Goal: Task Accomplishment & Management: Use online tool/utility

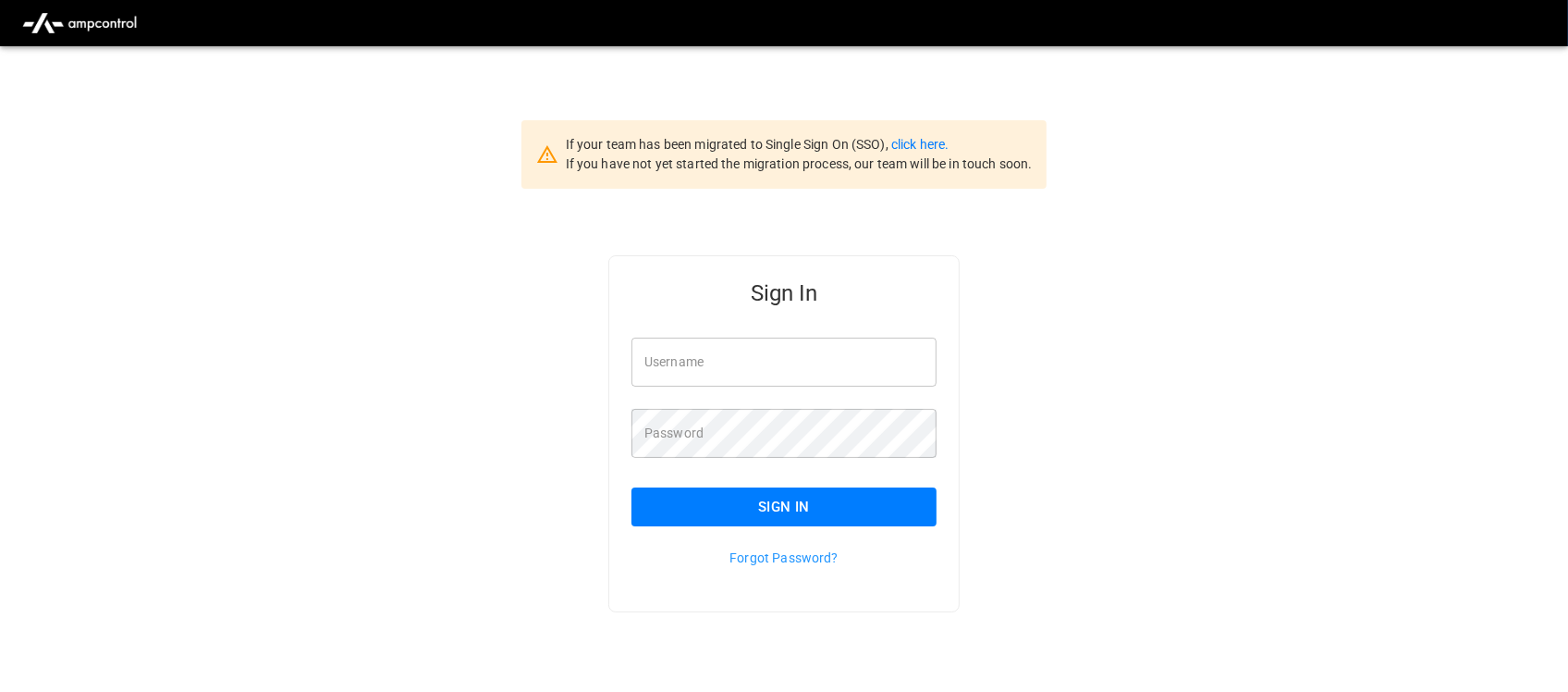
type input "**********"
click at [773, 347] on input "**********" at bounding box center [783, 363] width 305 height 49
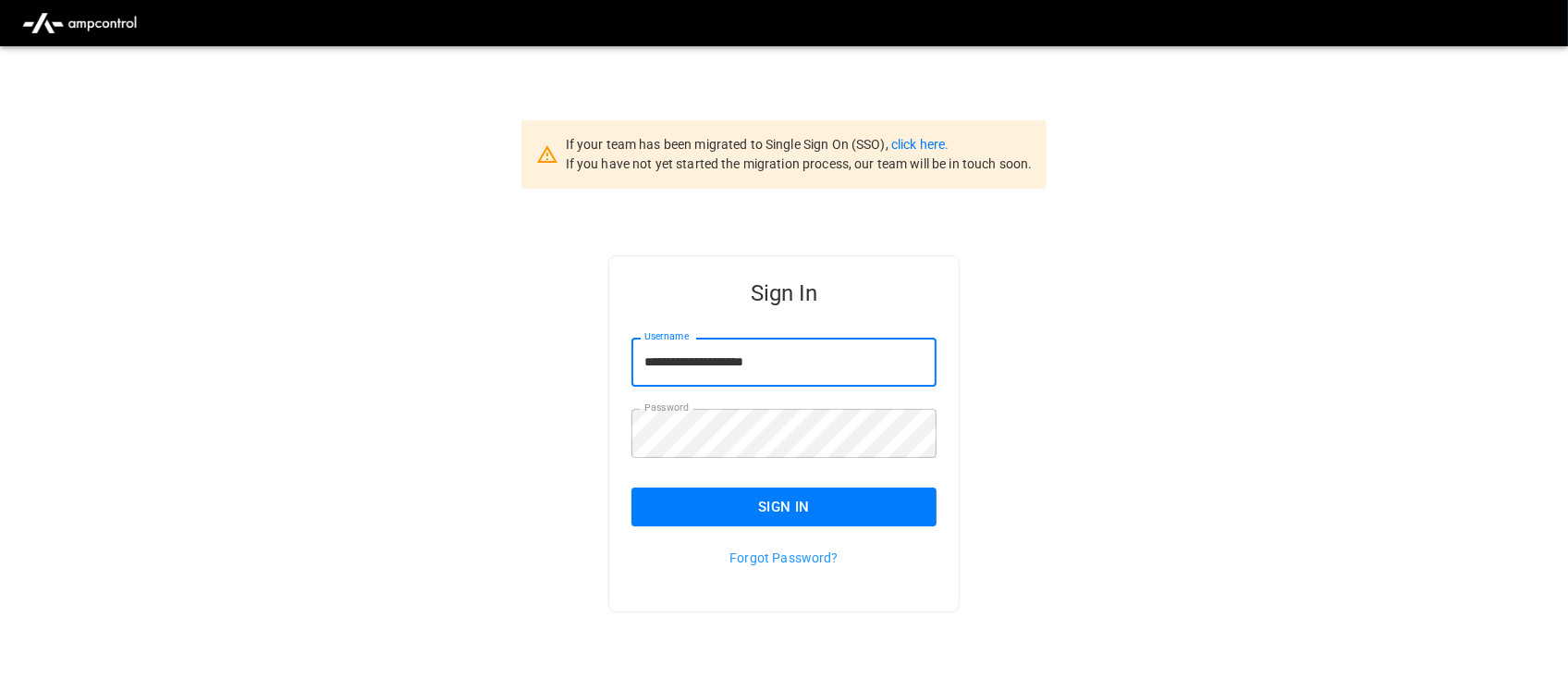
click at [764, 504] on button "Sign In" at bounding box center [783, 506] width 305 height 39
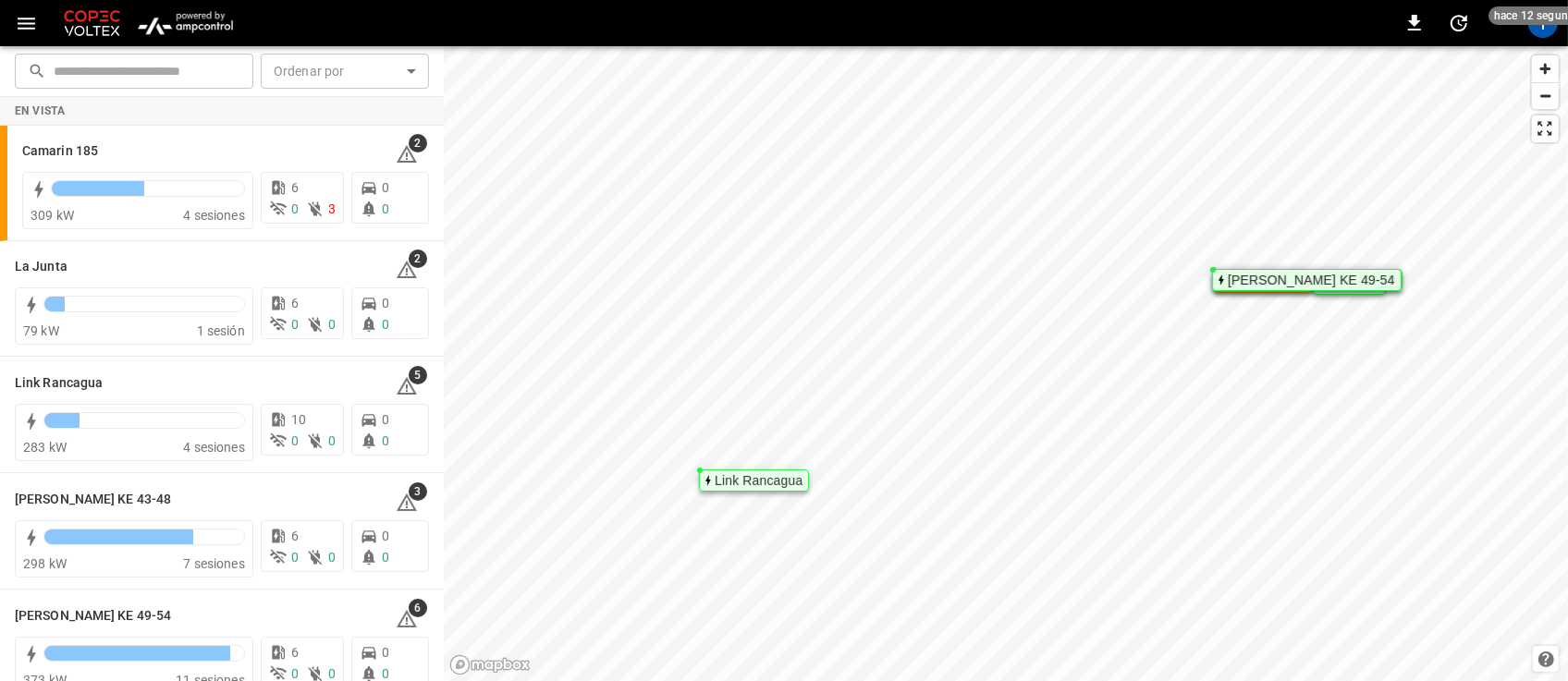
click at [186, 33] on img "menu" at bounding box center [185, 23] width 108 height 35
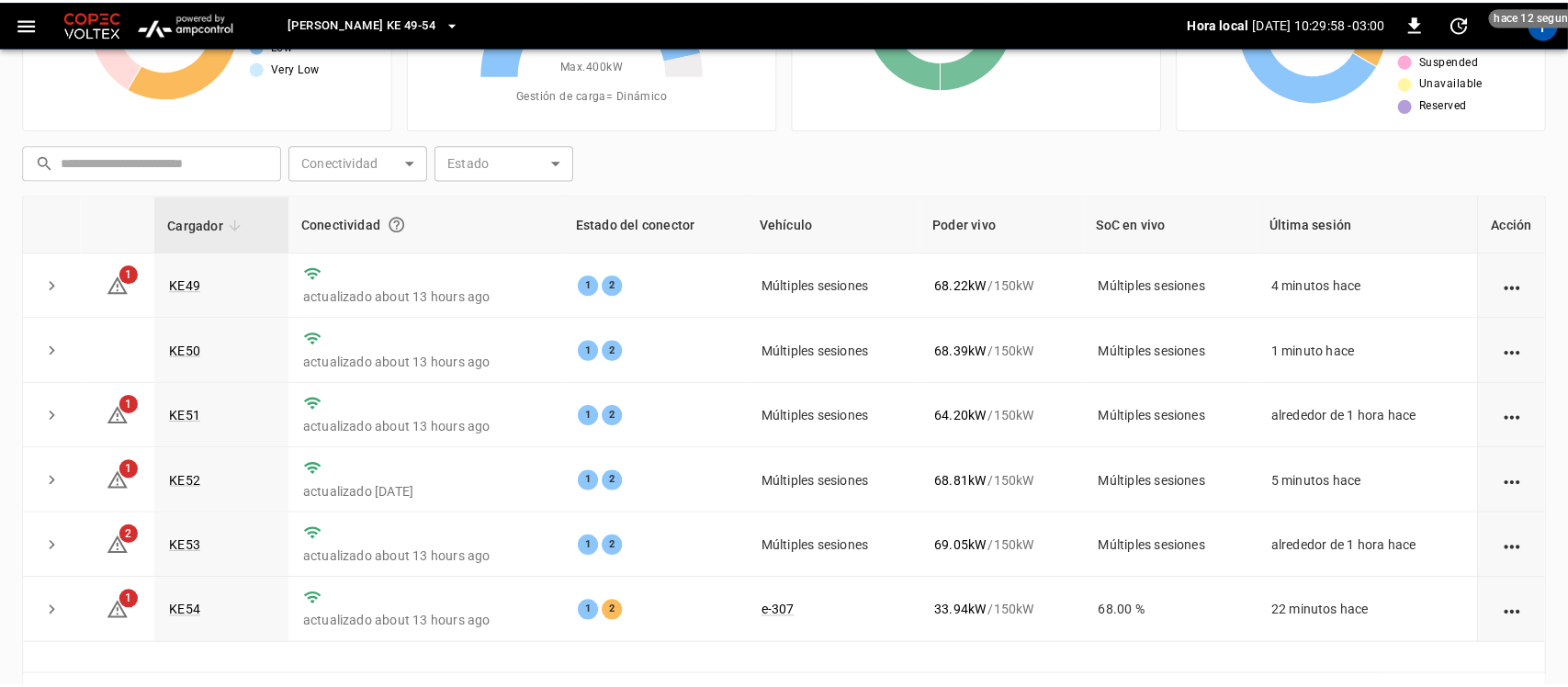
scroll to position [182, 0]
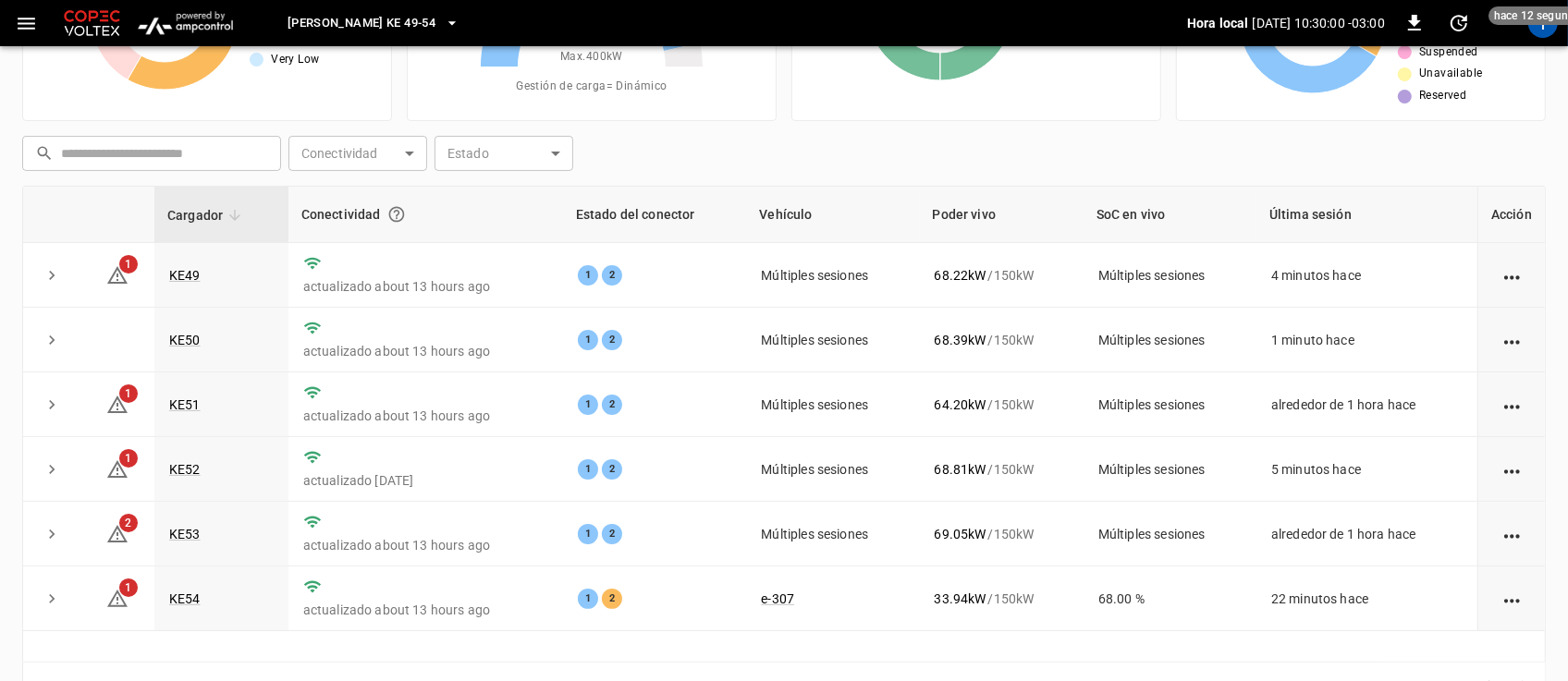
click at [412, 17] on span "[PERSON_NAME] KE 49-54" at bounding box center [362, 24] width 148 height 21
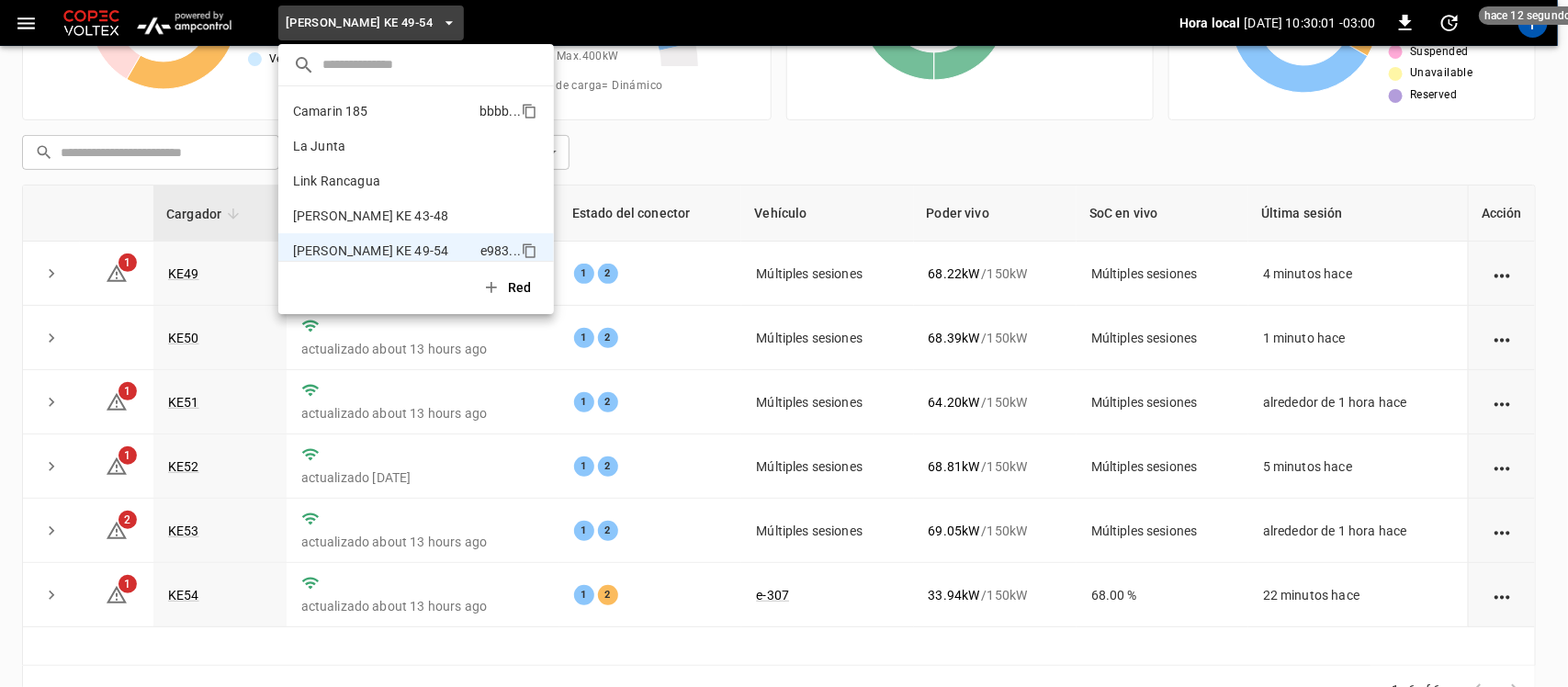
scroll to position [15, 0]
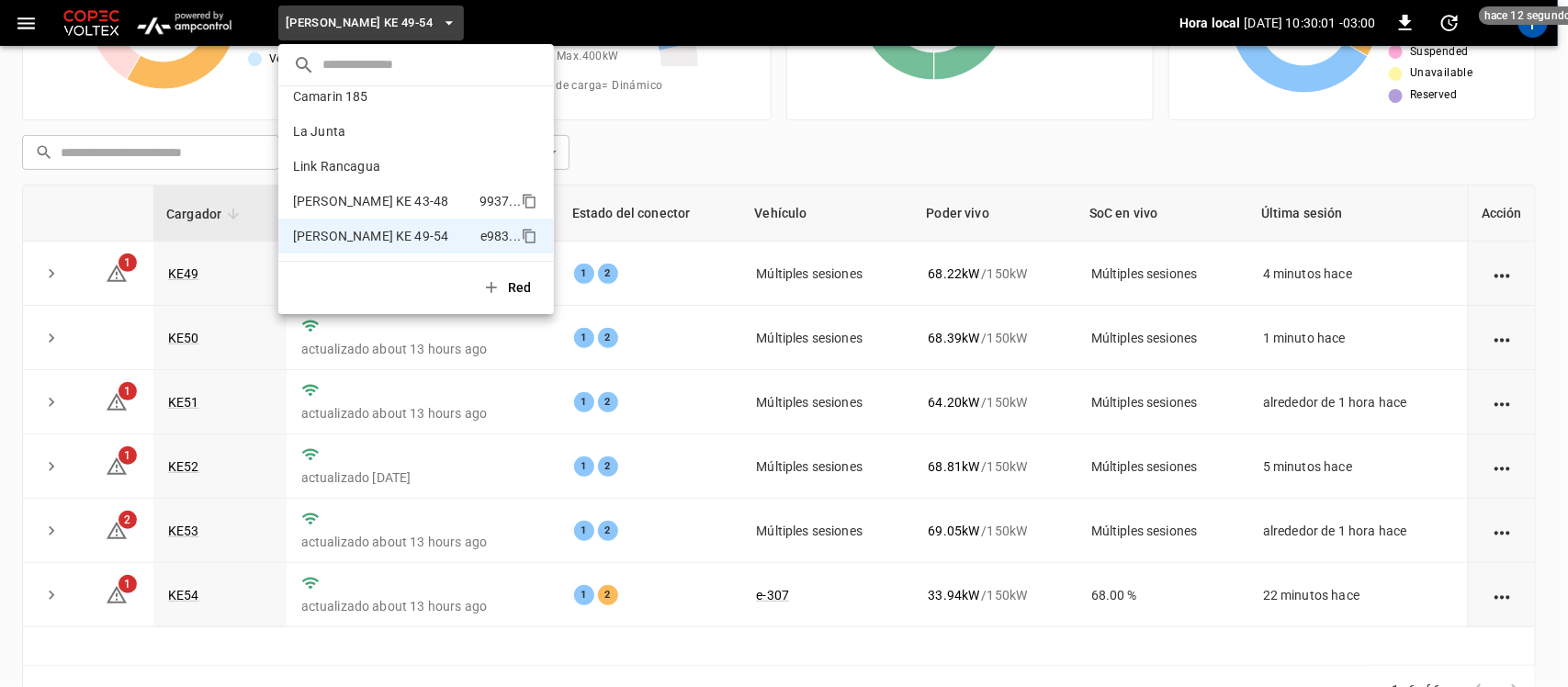
click at [354, 197] on p "[PERSON_NAME] KE 43-48" at bounding box center [383, 201] width 179 height 18
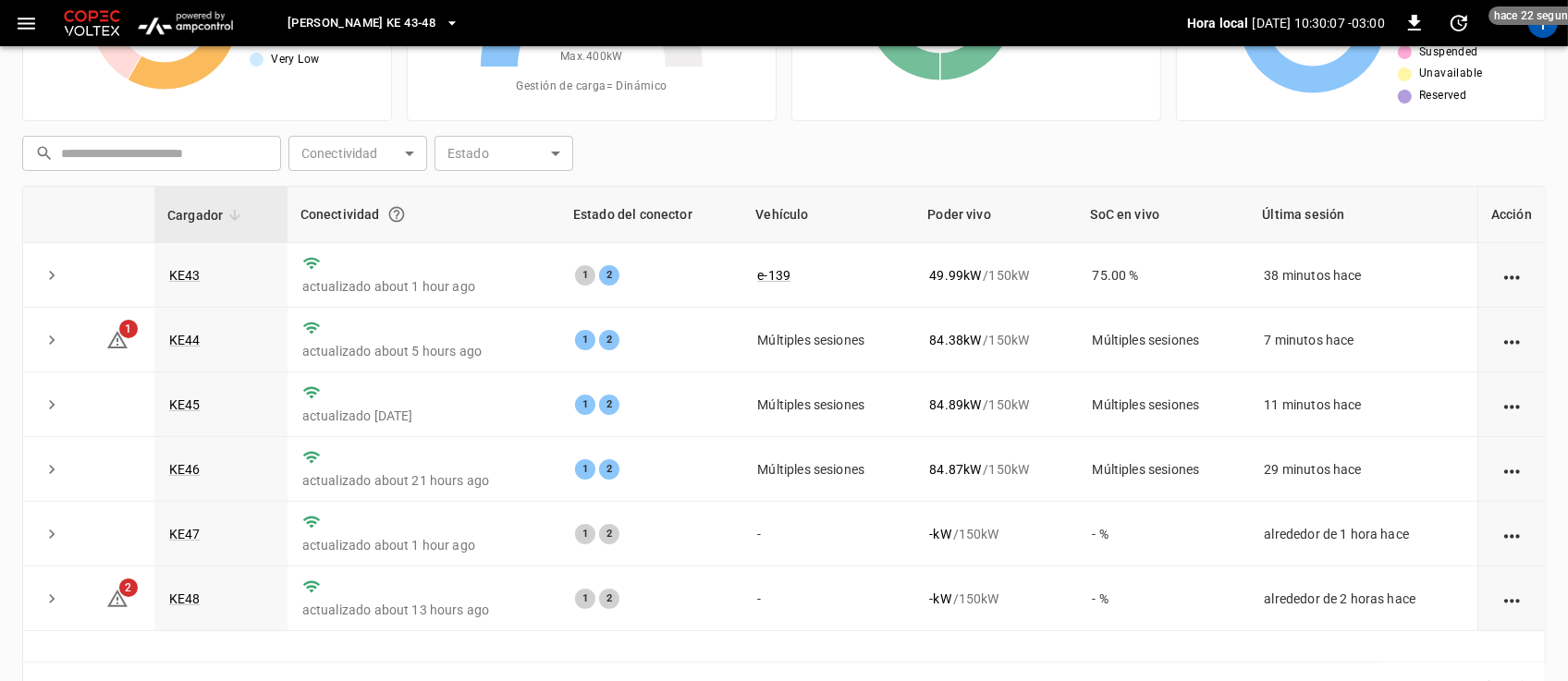
click at [443, 24] on icon "button" at bounding box center [452, 23] width 18 height 18
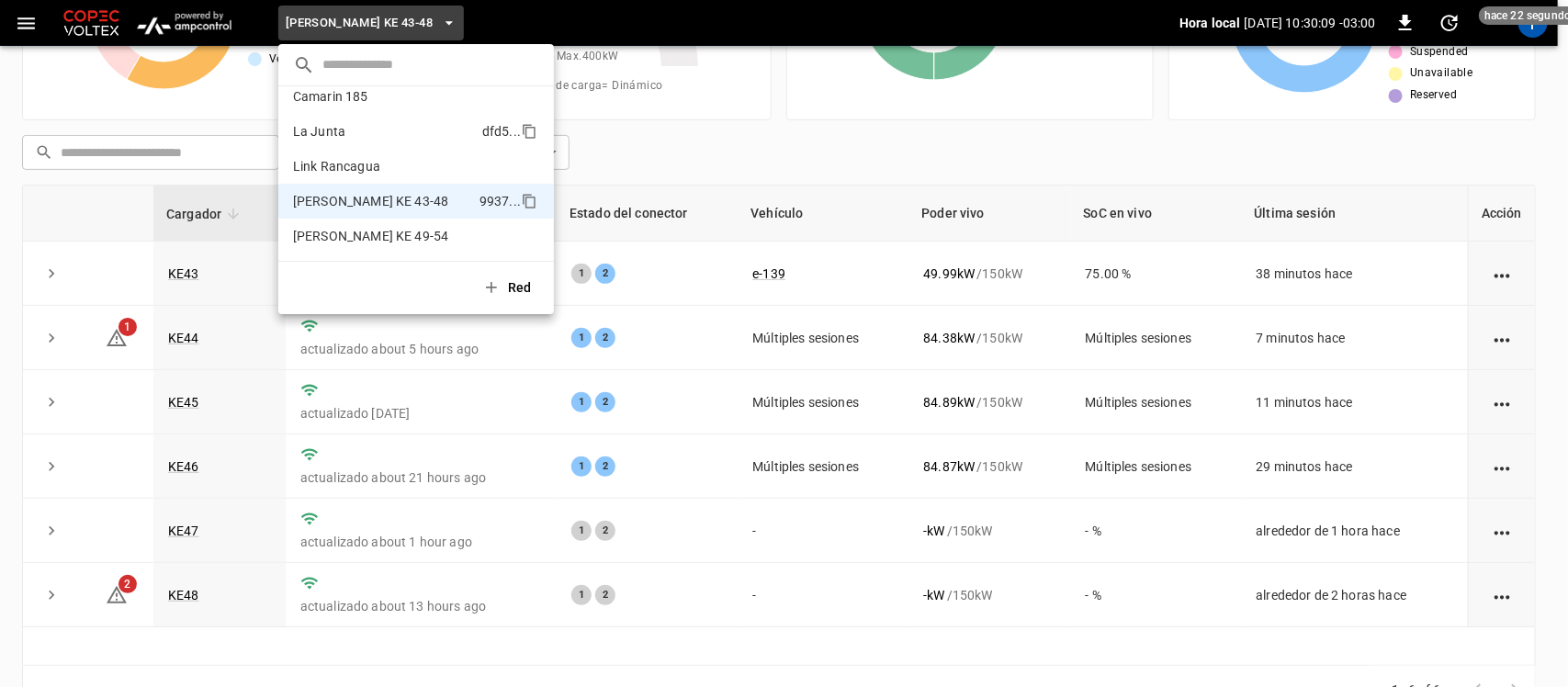
click at [382, 134] on p "La Junta" at bounding box center [384, 131] width 182 height 18
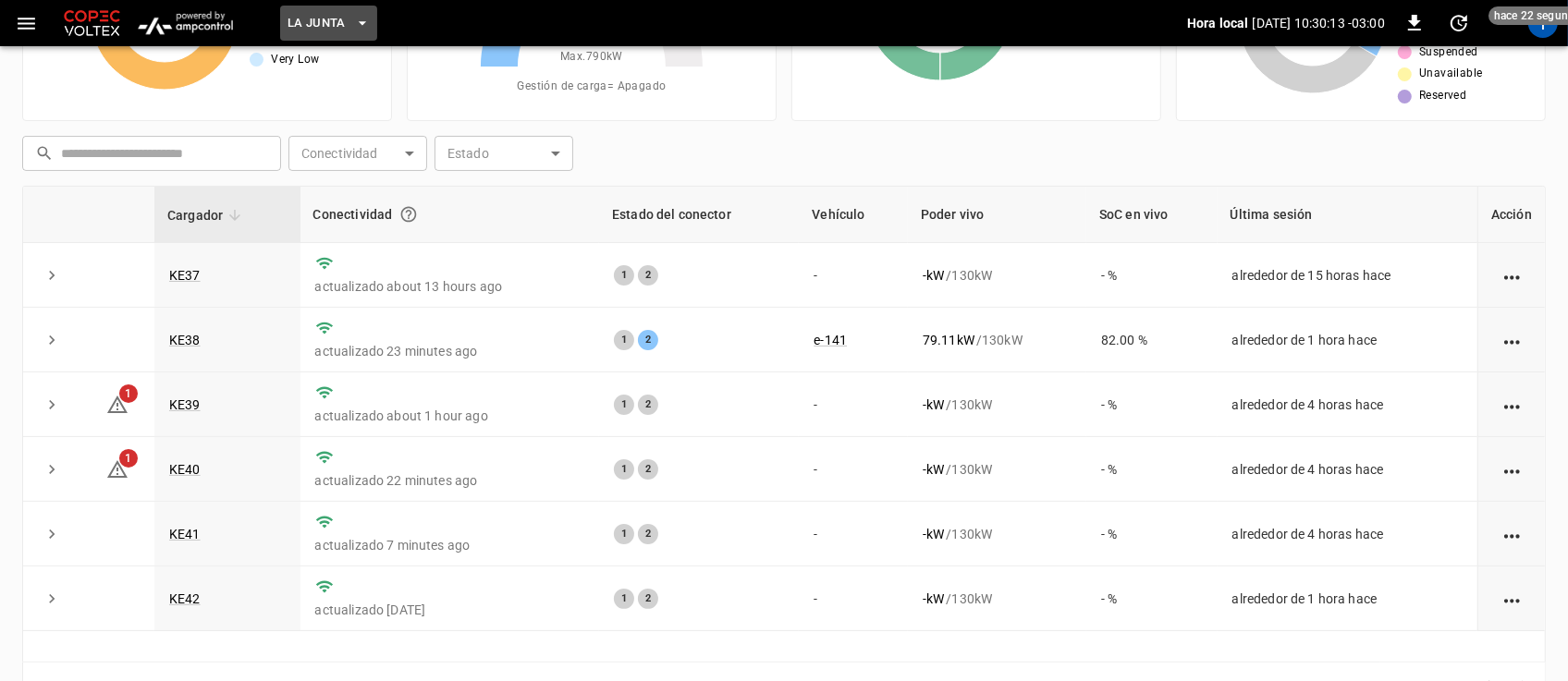
click at [361, 20] on icon "button" at bounding box center [362, 23] width 18 height 18
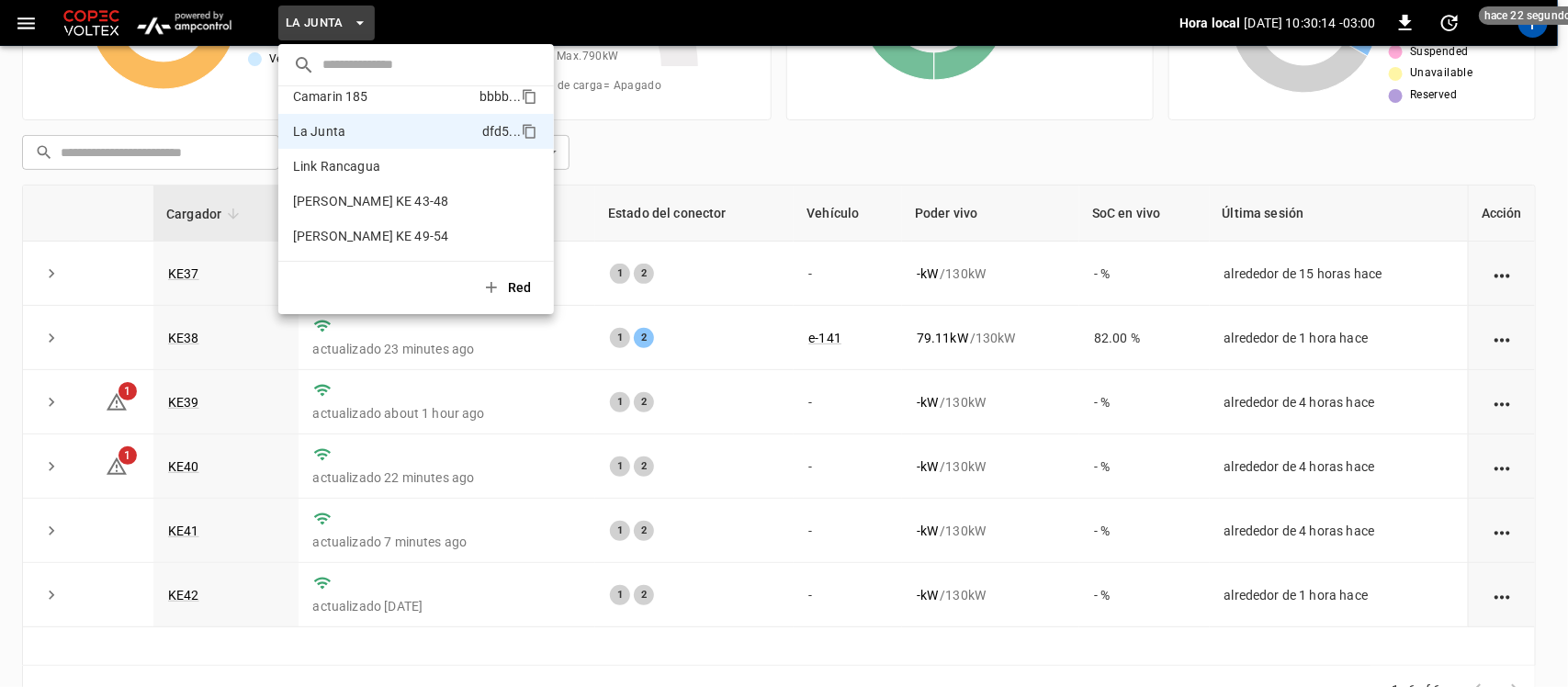
click at [332, 96] on p "Camarin 185" at bounding box center [383, 96] width 179 height 18
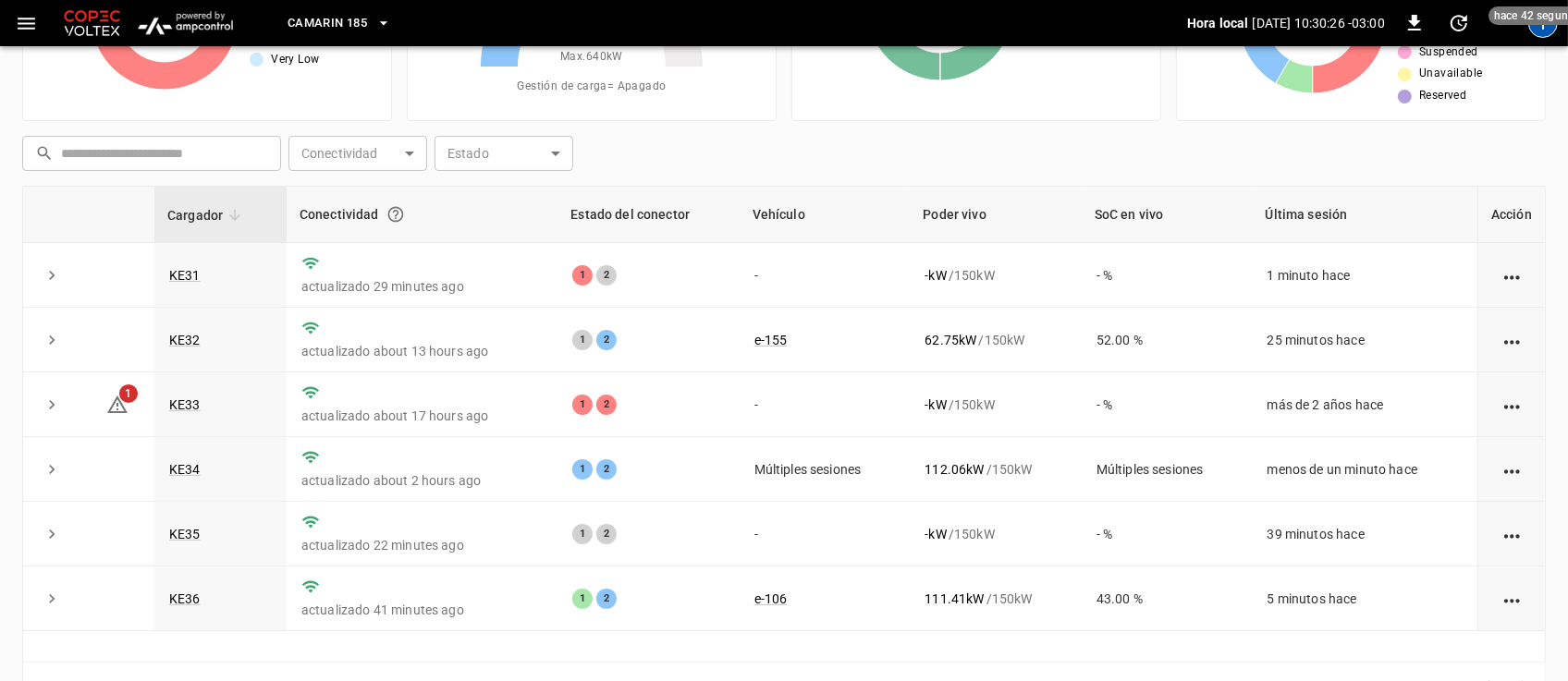
click at [1545, 30] on div "T" at bounding box center [1542, 23] width 29 height 29
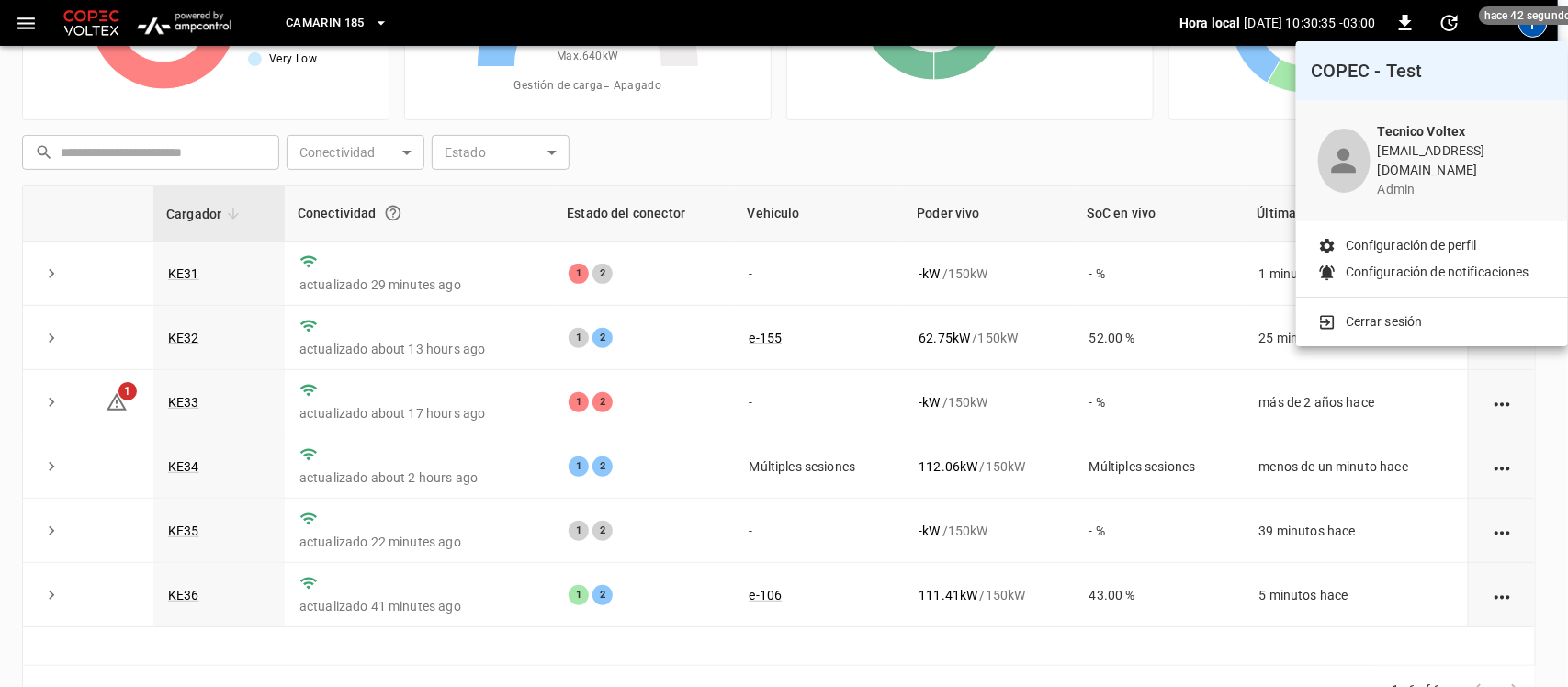
click at [1376, 312] on p "Cerrar sesión" at bounding box center [1384, 321] width 77 height 19
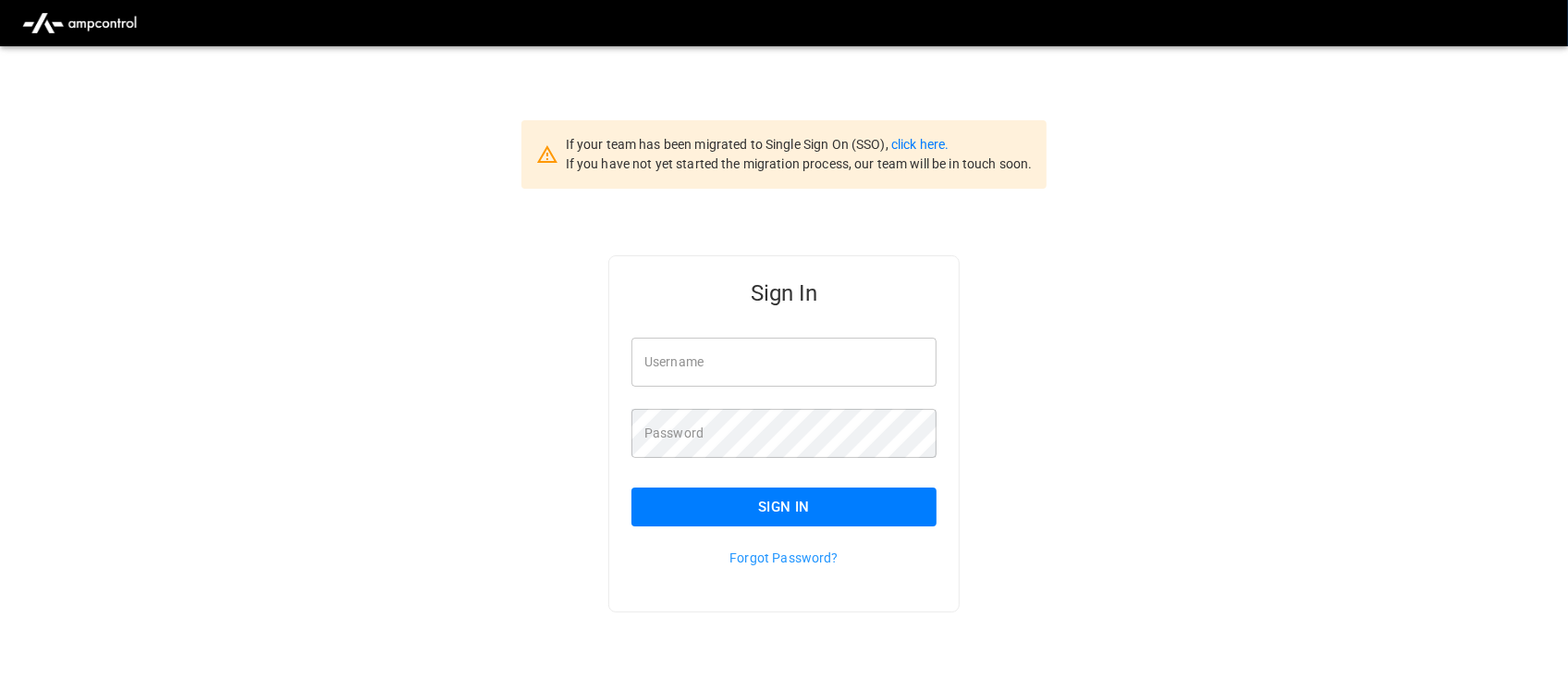
type input "**********"
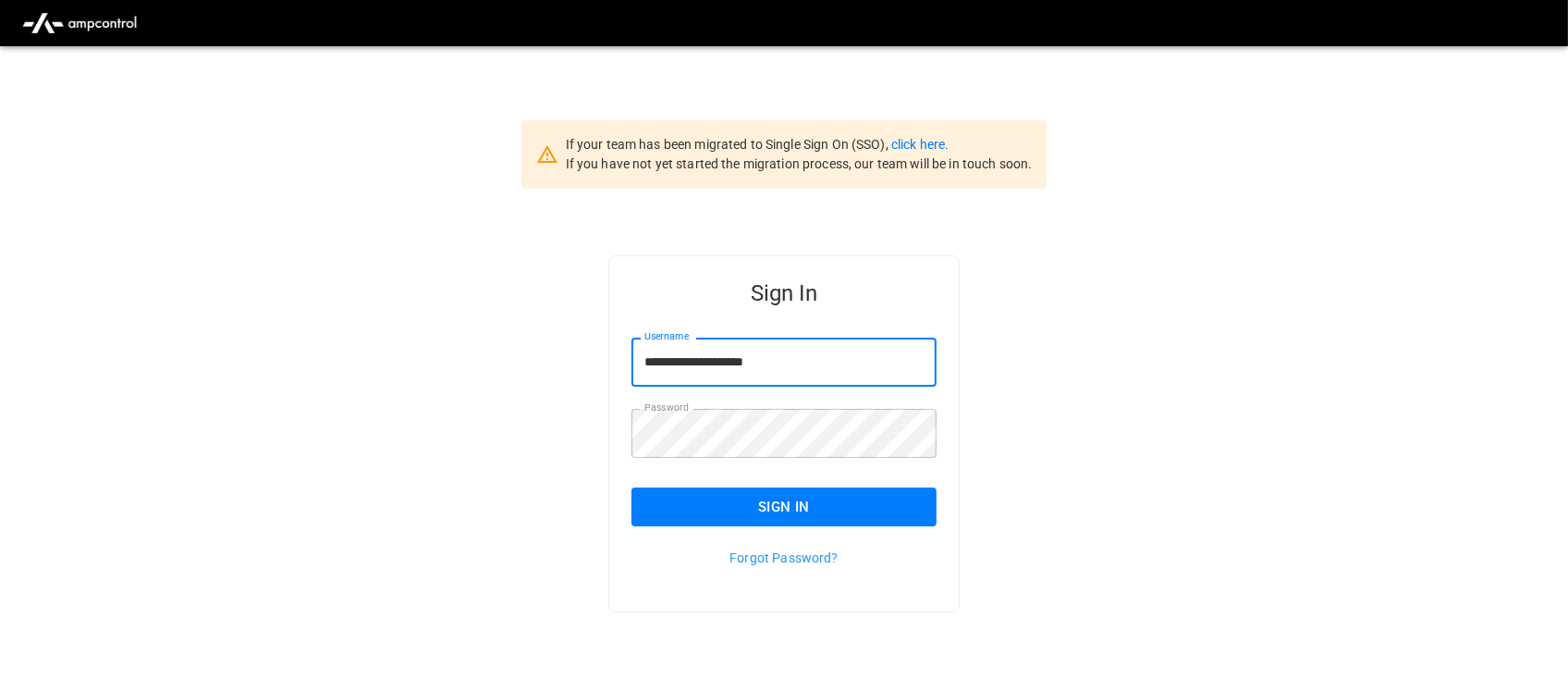
click at [818, 353] on input "**********" at bounding box center [783, 363] width 305 height 49
click at [792, 493] on button "Sign In" at bounding box center [783, 506] width 305 height 39
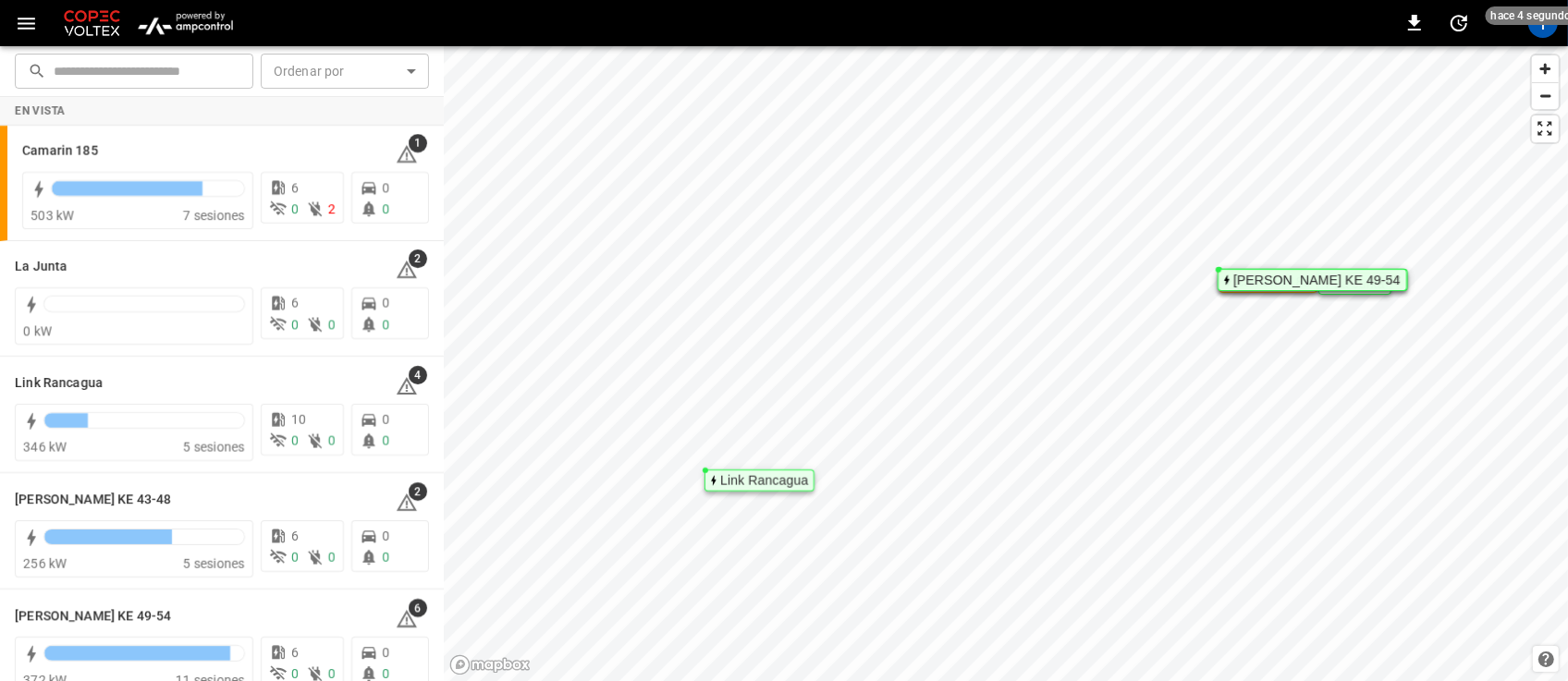
click at [214, 26] on img "menu" at bounding box center [185, 23] width 108 height 35
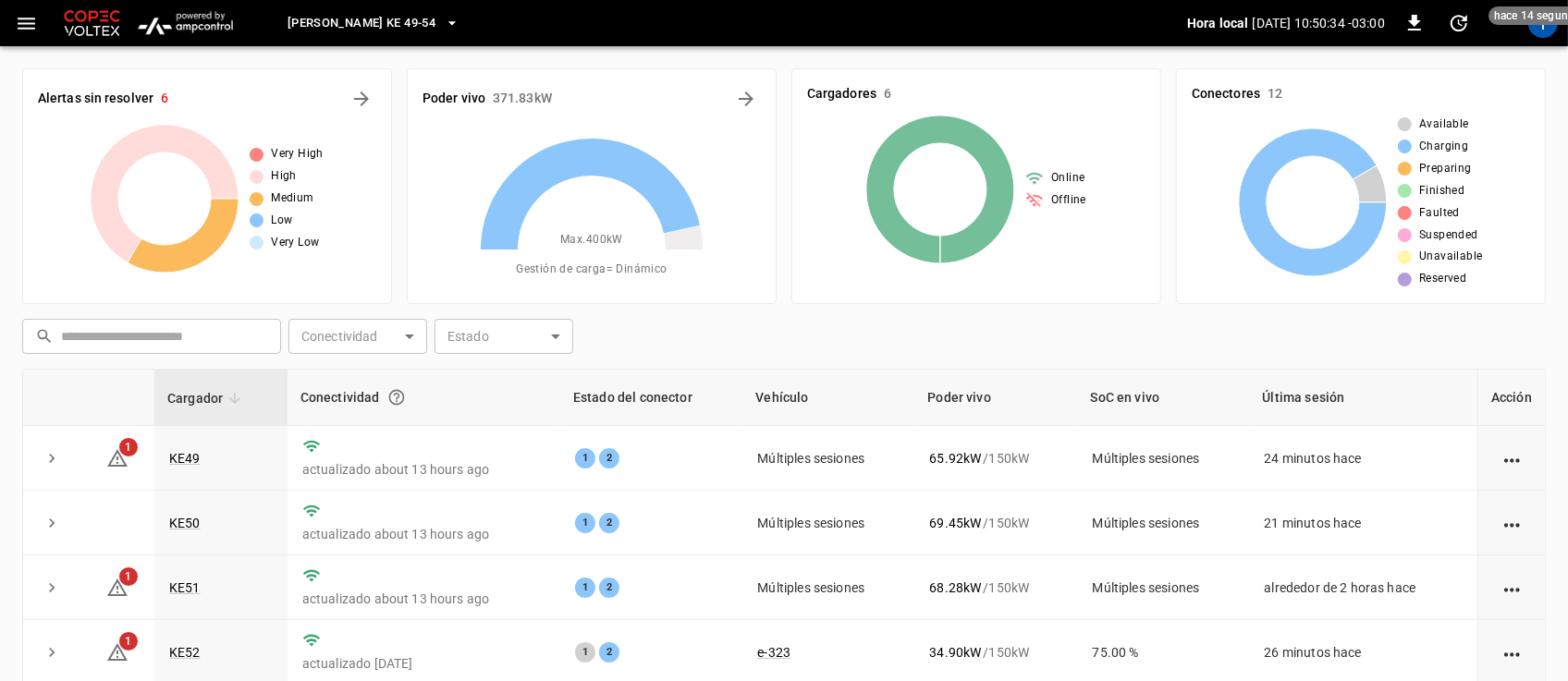
click at [433, 10] on button "[PERSON_NAME] KE 49-54" at bounding box center [373, 24] width 187 height 36
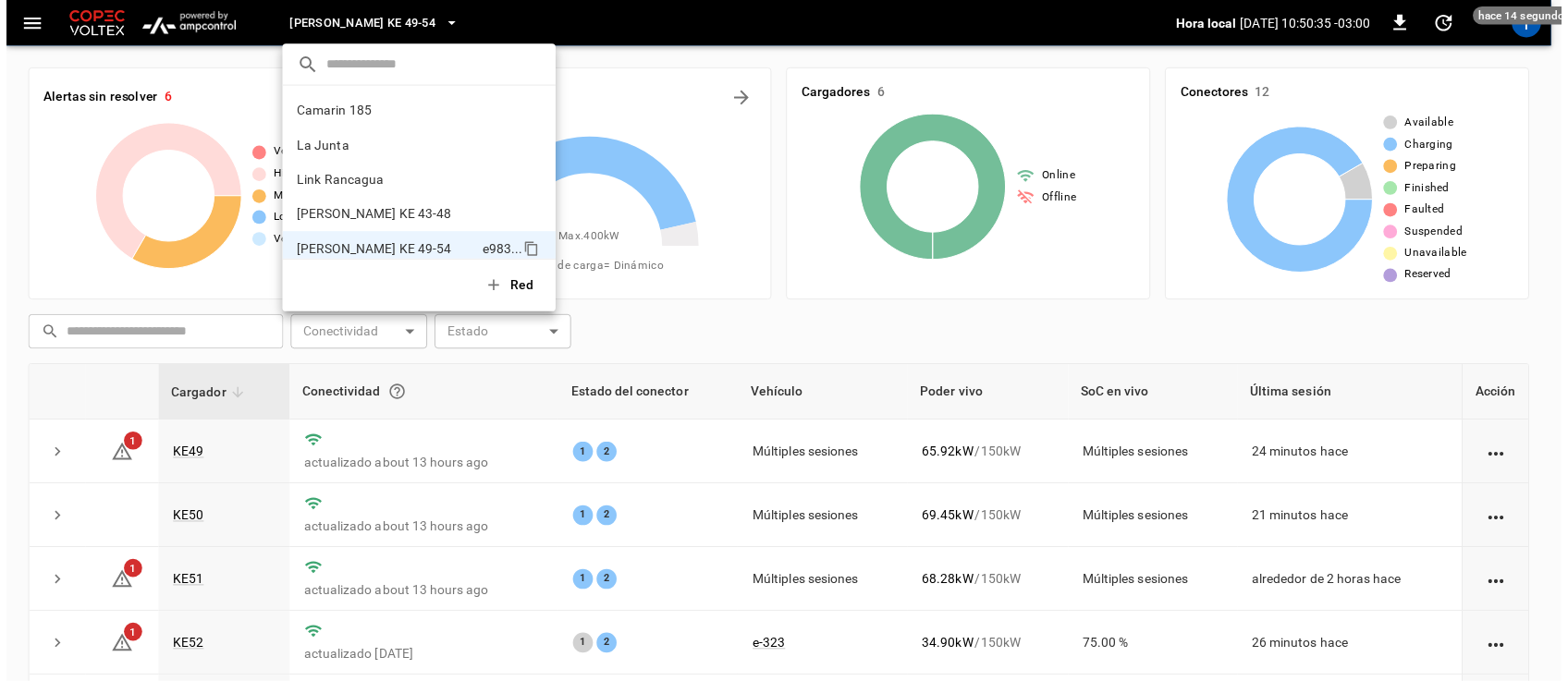
scroll to position [15, 0]
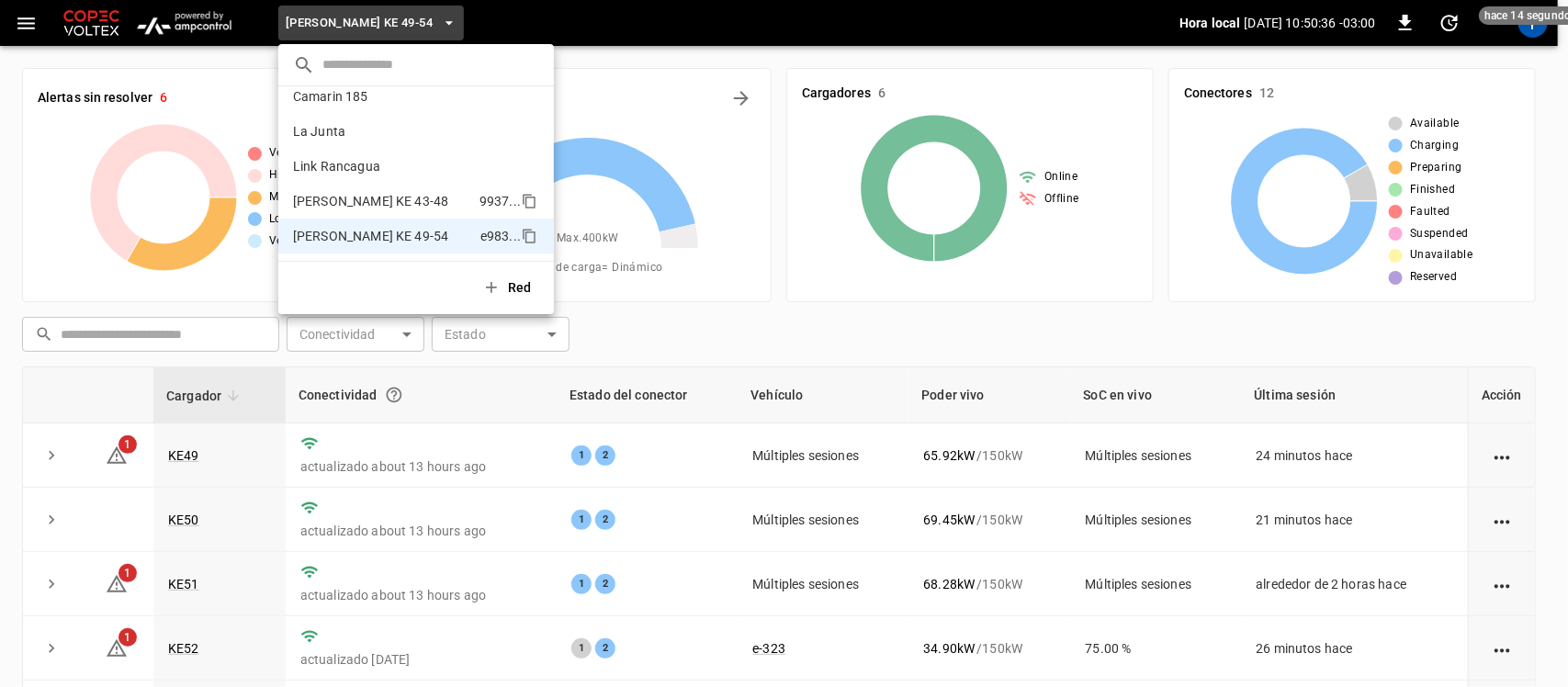
click at [356, 189] on li "[PERSON_NAME] KE 43-48 9937 ..." at bounding box center [416, 201] width 275 height 35
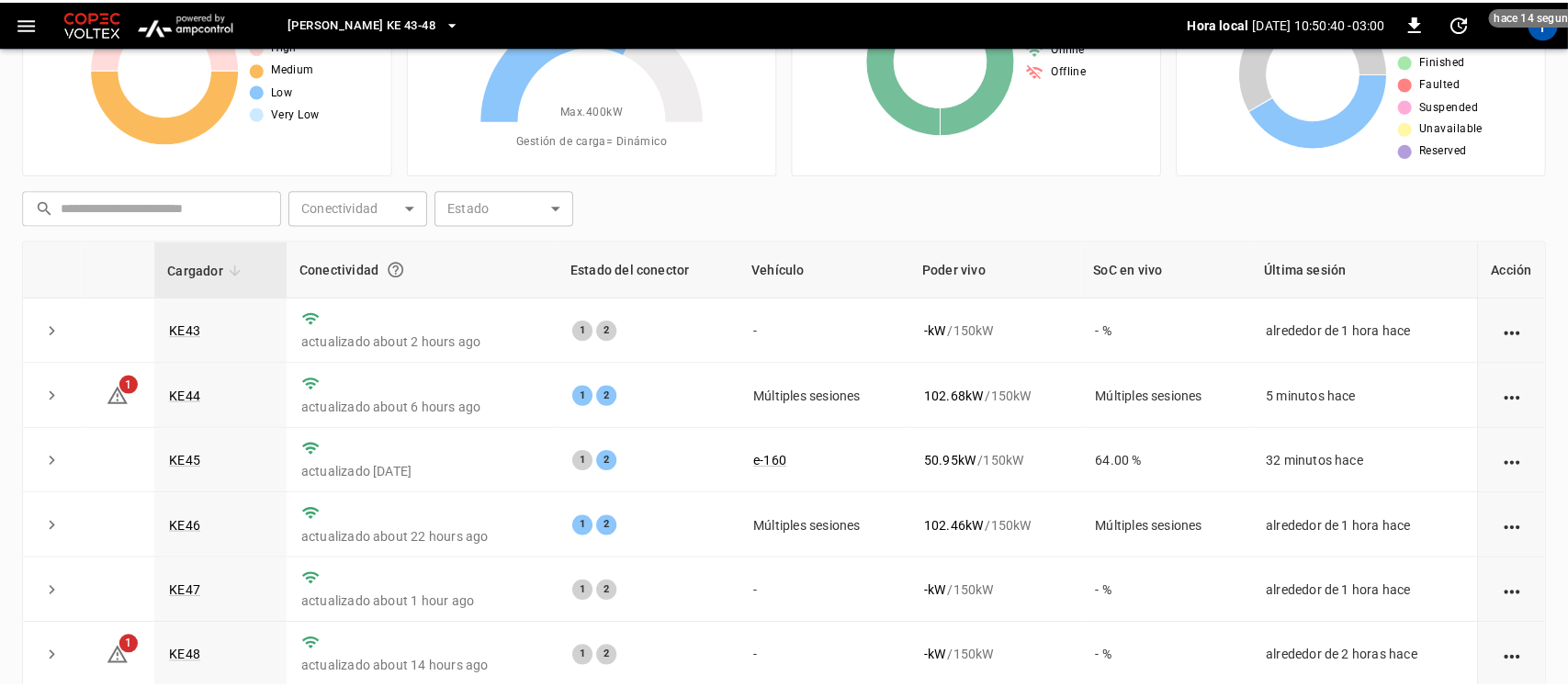
scroll to position [0, 0]
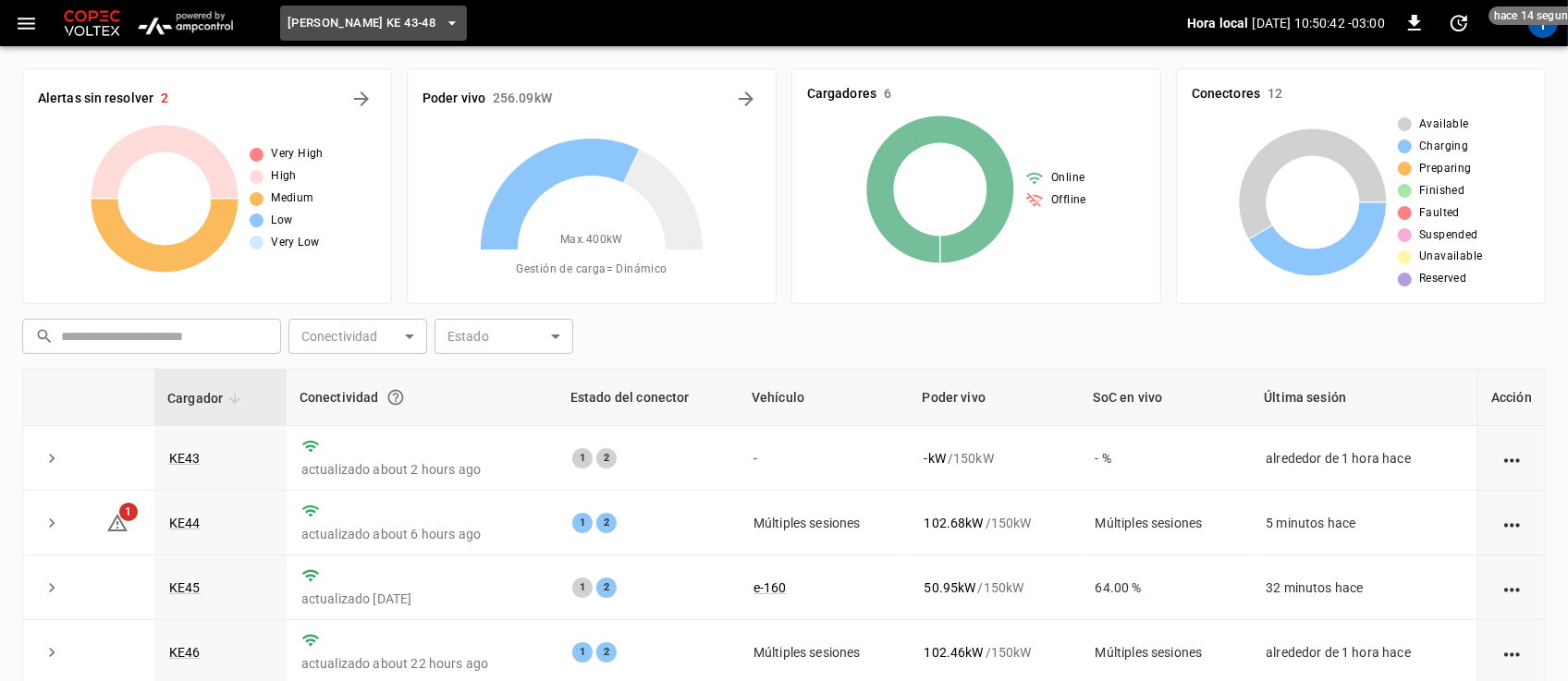
click at [443, 24] on icon "button" at bounding box center [452, 23] width 18 height 18
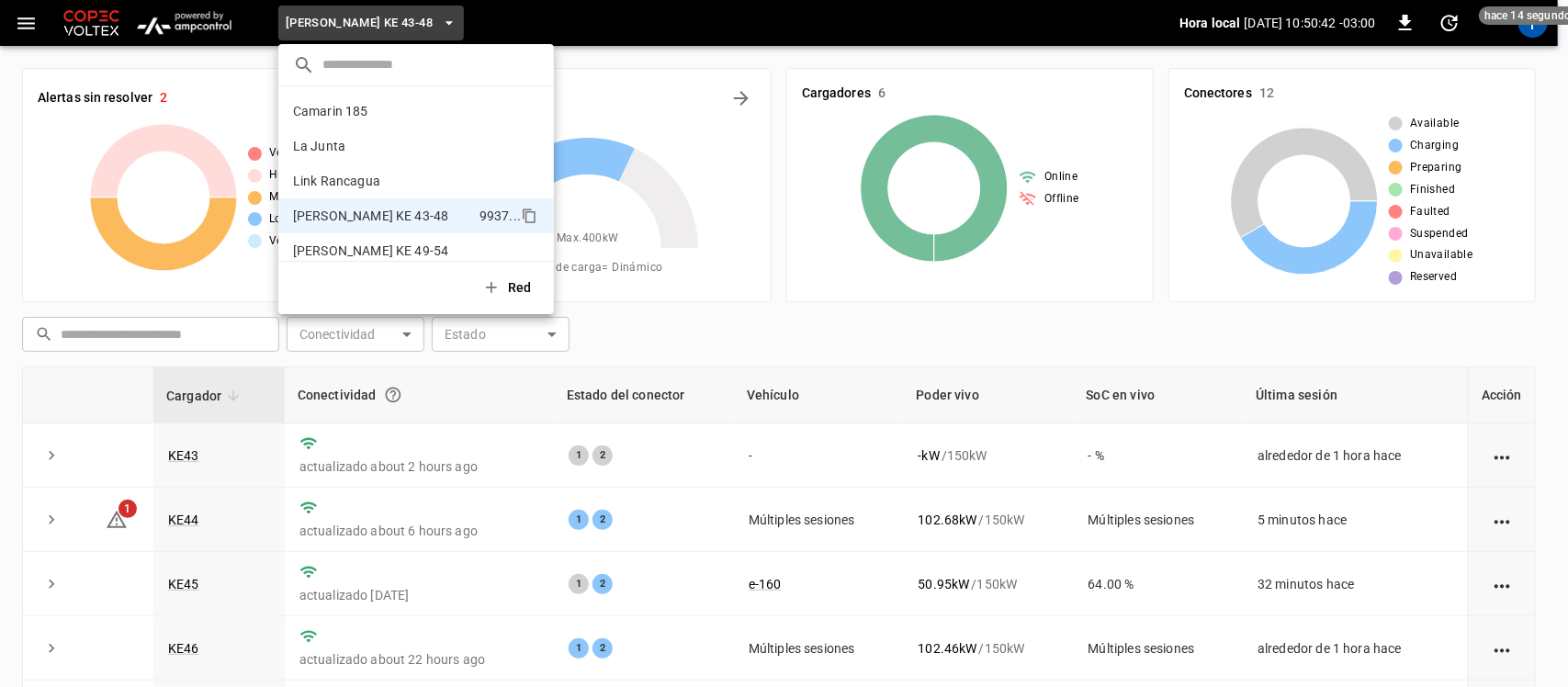
scroll to position [15, 0]
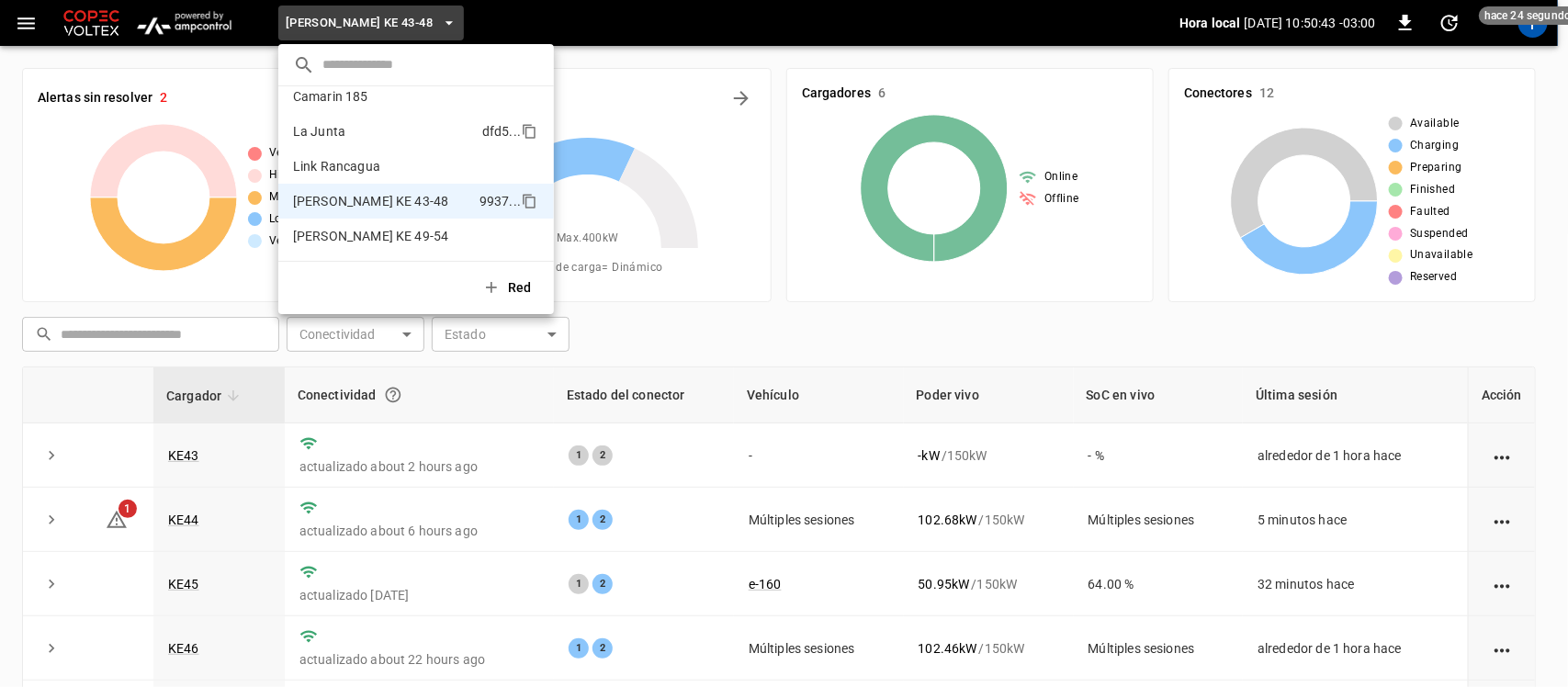
click at [393, 126] on p "La Junta" at bounding box center [384, 131] width 182 height 18
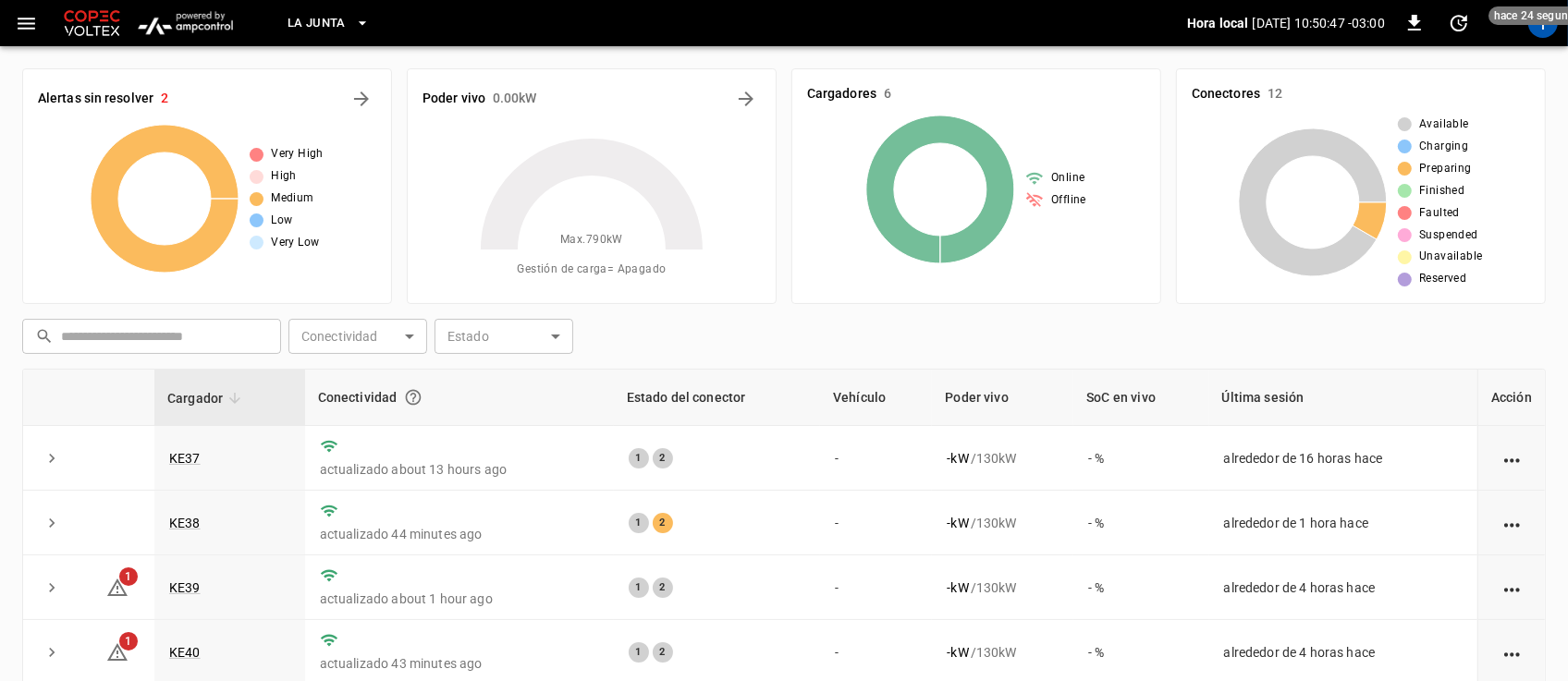
click at [363, 20] on icon "button" at bounding box center [362, 23] width 18 height 18
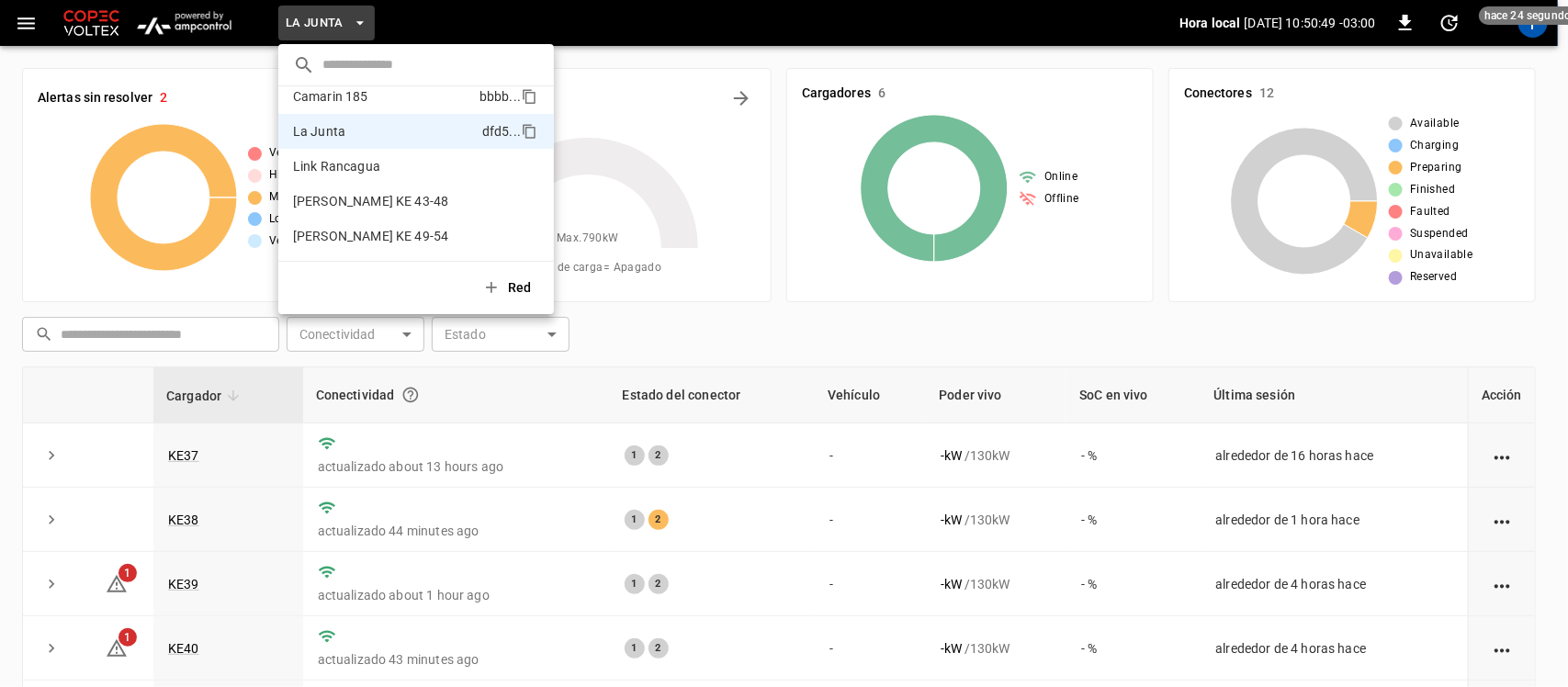
click at [323, 99] on p "Camarin 185" at bounding box center [383, 96] width 179 height 18
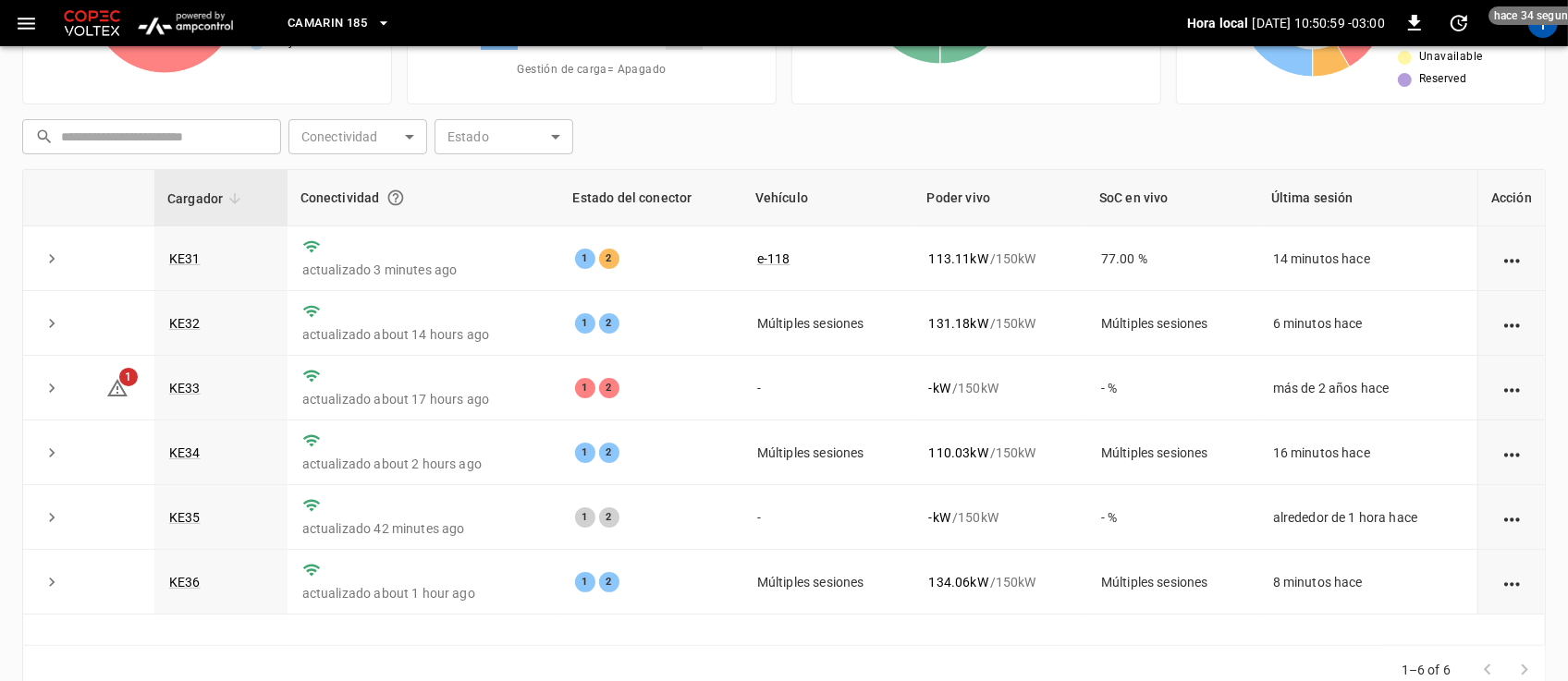
scroll to position [203, 0]
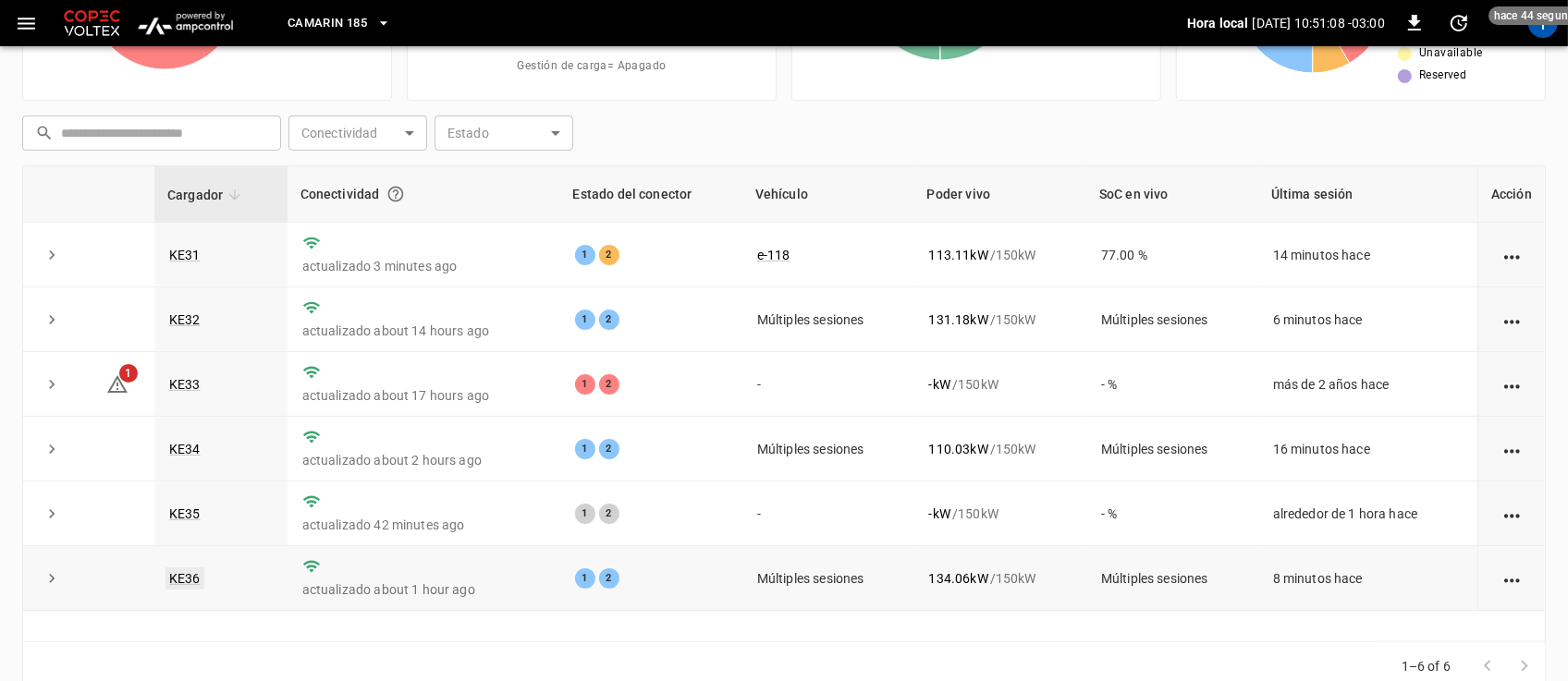
click at [183, 573] on link "KE36" at bounding box center [184, 578] width 39 height 22
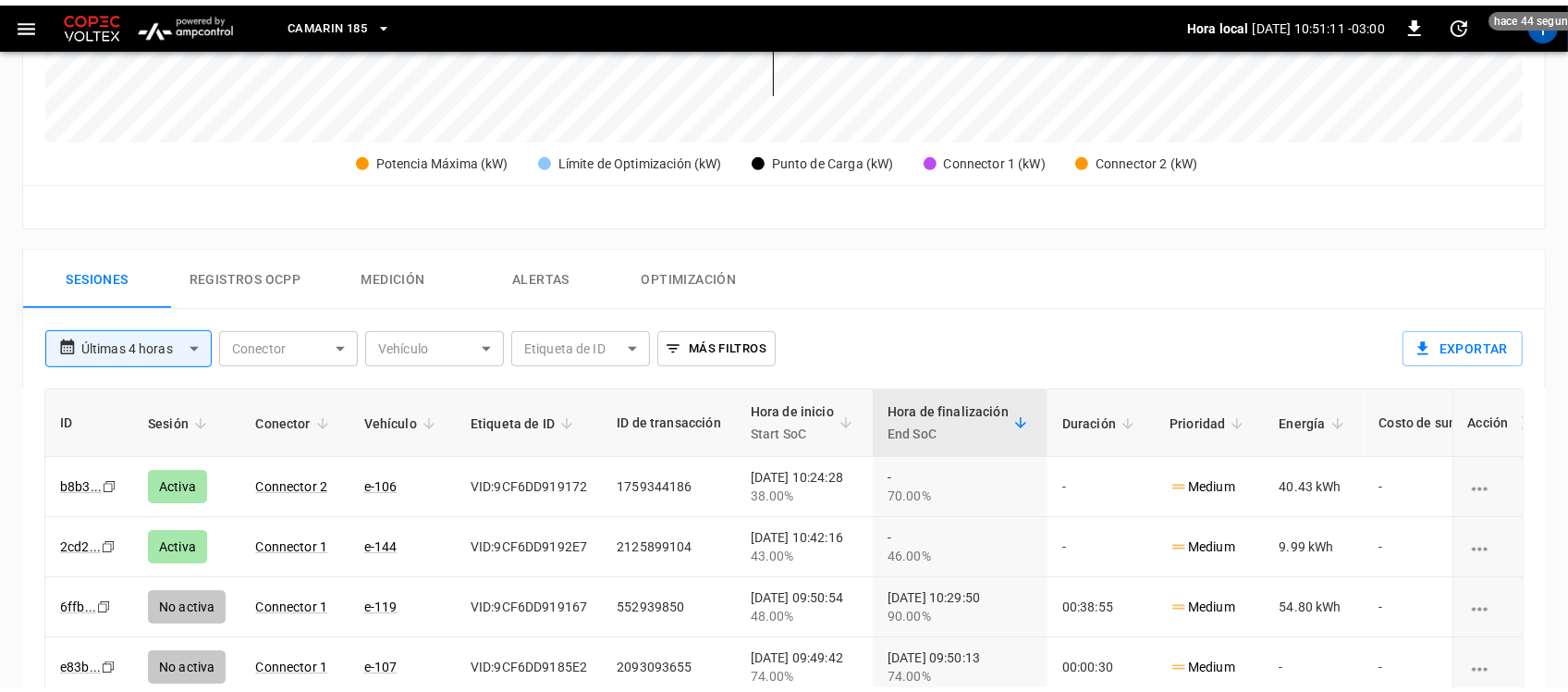
scroll to position [751, 0]
